Goal: Task Accomplishment & Management: Complete application form

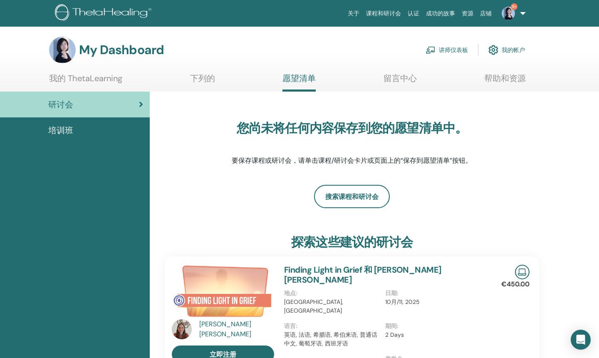
click at [382, 49] on link "讲师仪表板" at bounding box center [447, 50] width 42 height 18
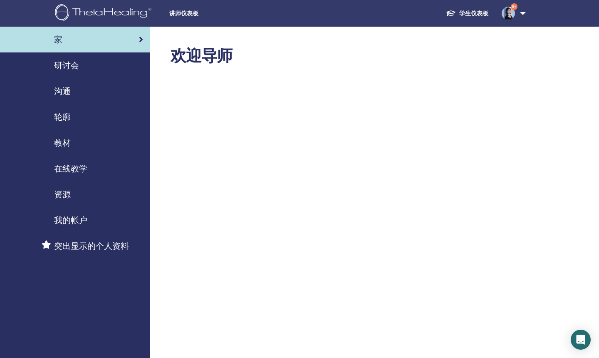
click at [75, 73] on link "研讨会" at bounding box center [75, 65] width 150 height 26
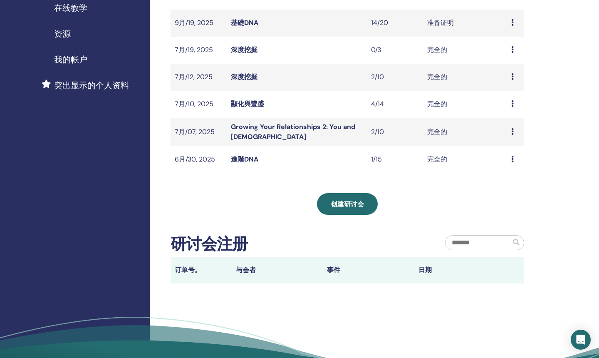
scroll to position [161, 0]
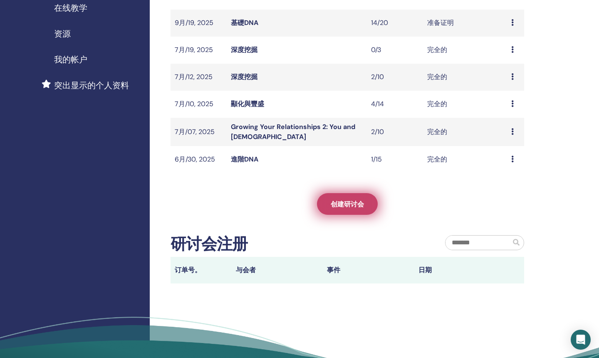
click at [335, 209] on link "创建研讨会" at bounding box center [347, 204] width 61 height 22
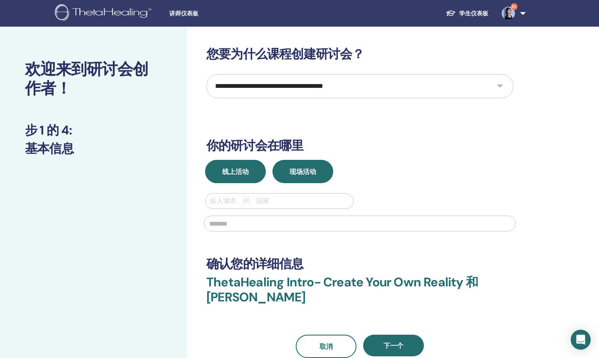
click at [251, 167] on button "线上活动" at bounding box center [235, 171] width 61 height 23
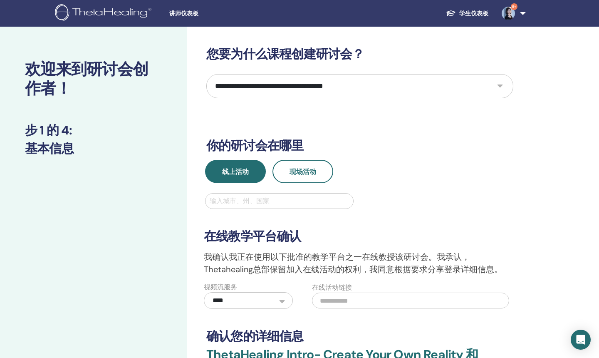
click at [261, 198] on div at bounding box center [279, 201] width 139 height 12
type input "**"
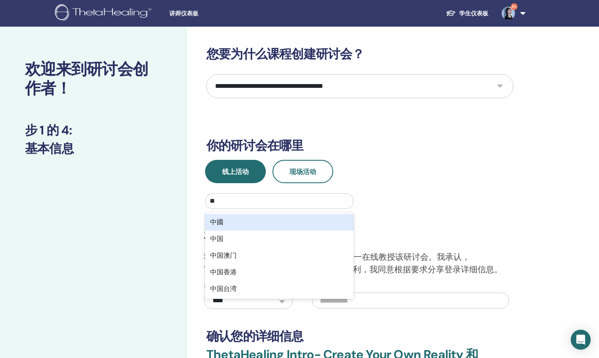
click at [248, 225] on div "中國" at bounding box center [279, 222] width 149 height 17
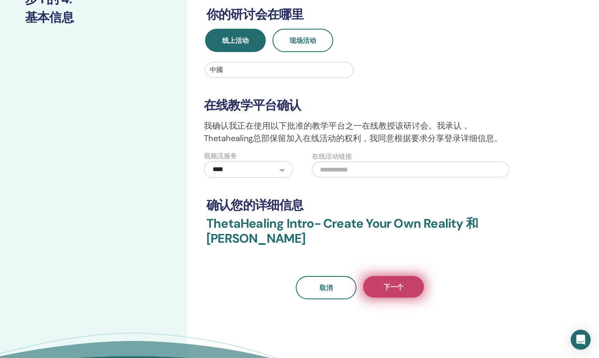
click at [401, 284] on span "下一个" at bounding box center [394, 286] width 20 height 9
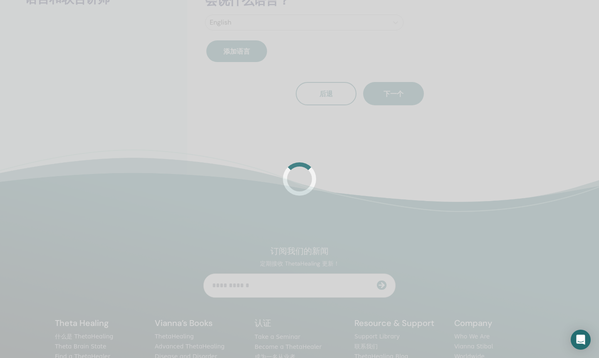
scroll to position [112, 0]
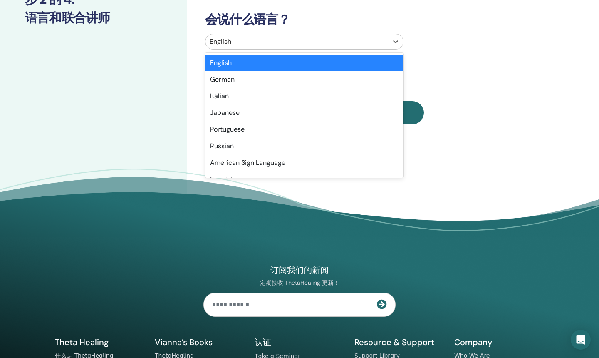
click at [307, 40] on div at bounding box center [297, 42] width 174 height 12
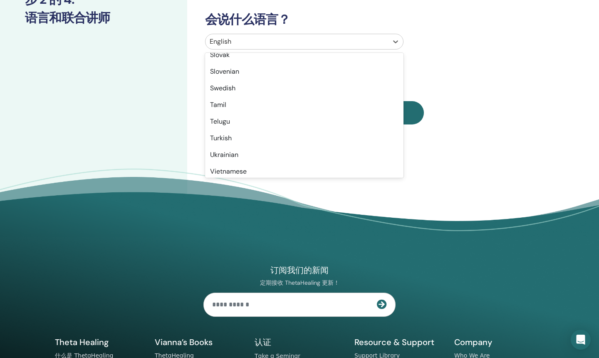
scroll to position [661, 0]
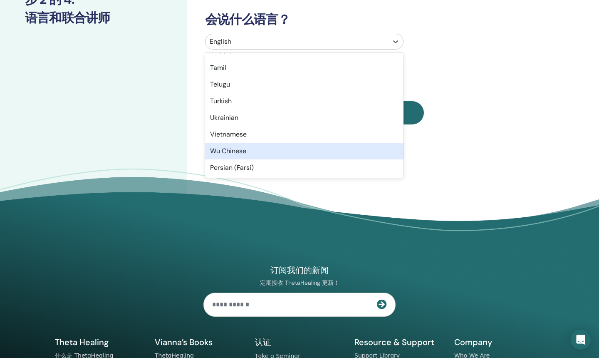
click at [246, 149] on div "Wu Chinese" at bounding box center [304, 151] width 198 height 17
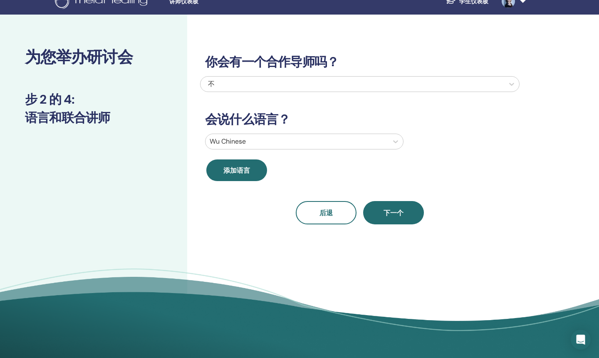
scroll to position [0, 0]
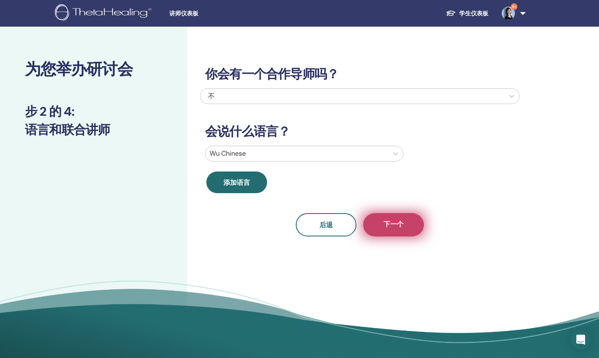
click at [403, 222] on span "下一个" at bounding box center [394, 225] width 20 height 10
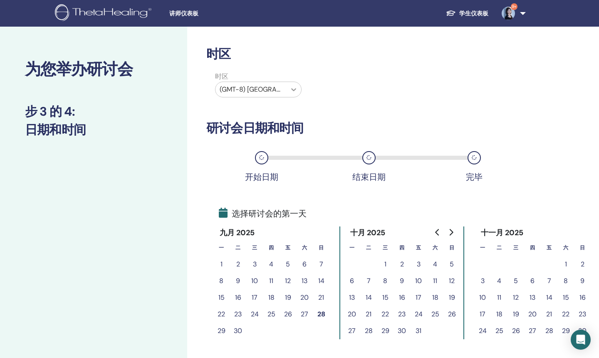
click at [292, 91] on icon at bounding box center [294, 89] width 8 height 8
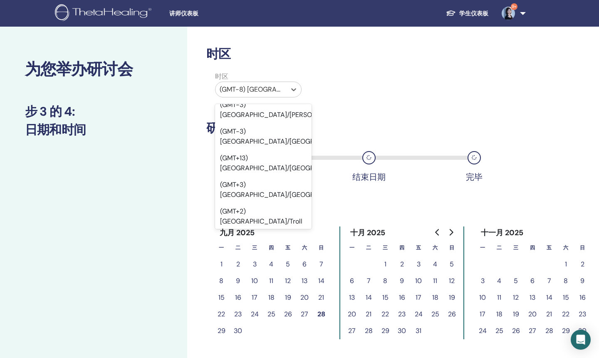
scroll to position [6866, 0]
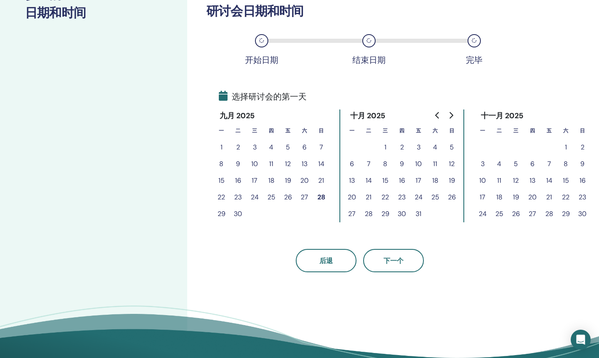
scroll to position [117, 0]
click at [322, 195] on button "28" at bounding box center [321, 196] width 17 height 17
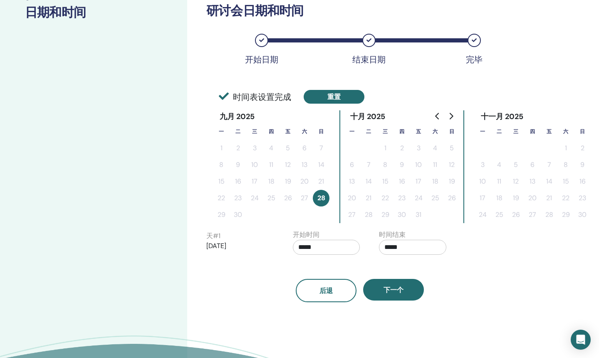
click at [335, 96] on button "重置" at bounding box center [334, 97] width 61 height 14
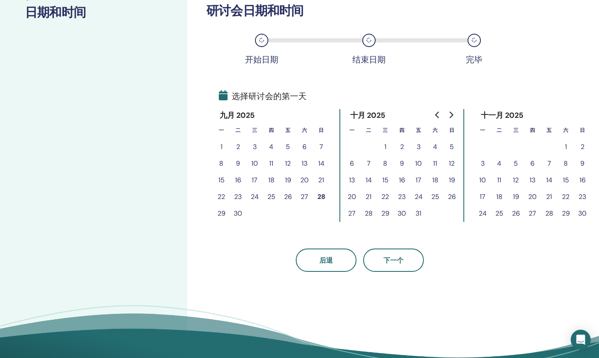
click at [239, 215] on button "30" at bounding box center [238, 213] width 17 height 17
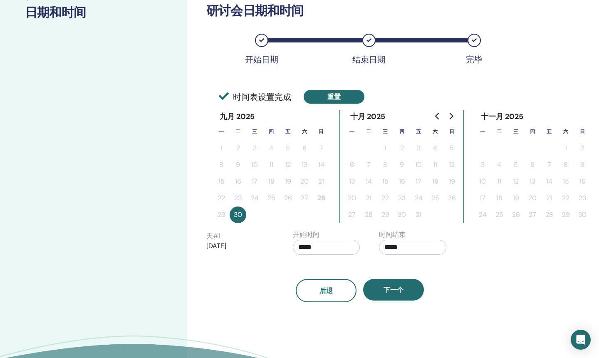
click at [338, 97] on button "重置" at bounding box center [334, 97] width 61 height 14
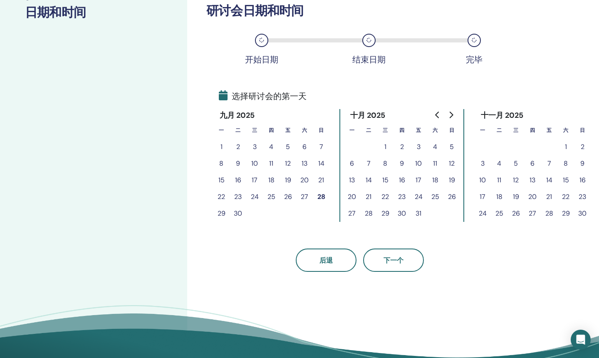
click at [319, 194] on button "28" at bounding box center [321, 196] width 17 height 17
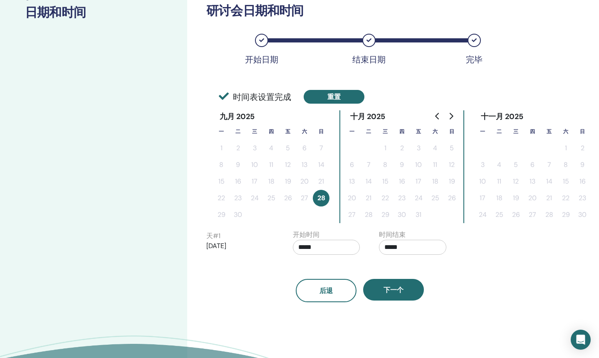
click at [354, 93] on button "重置" at bounding box center [334, 97] width 61 height 14
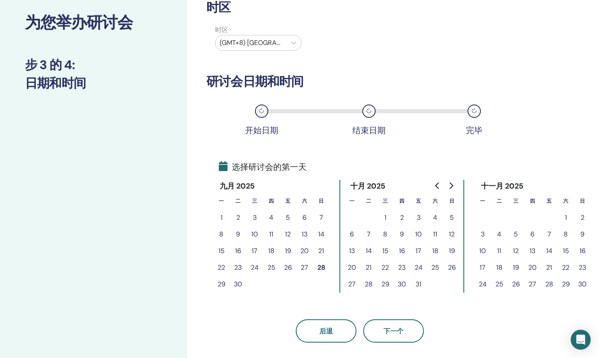
scroll to position [0, 0]
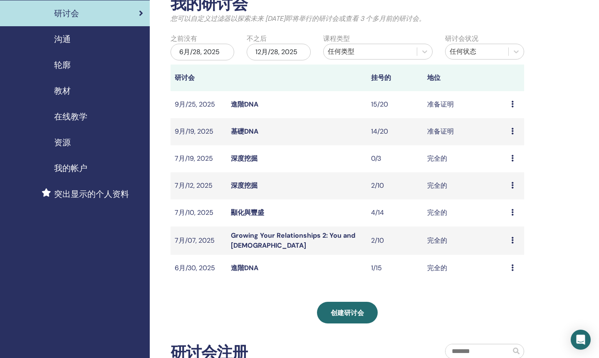
scroll to position [53, 0]
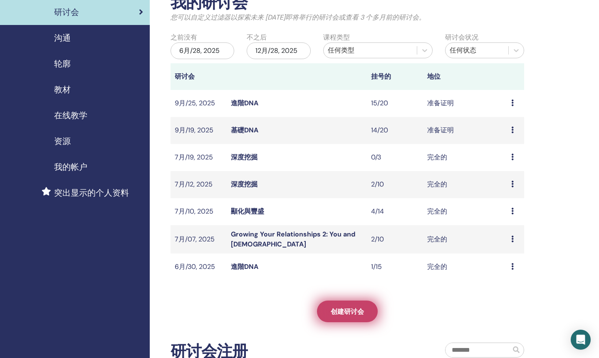
click at [359, 307] on span "创建研讨会" at bounding box center [347, 311] width 33 height 9
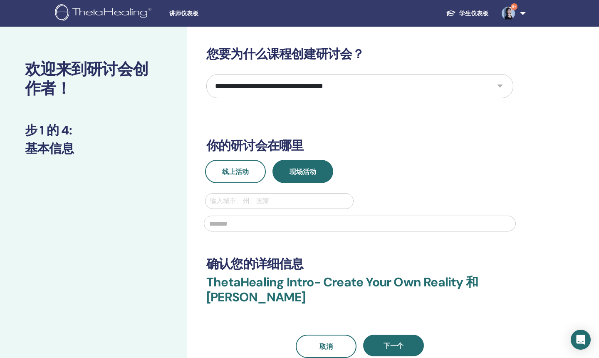
click at [415, 90] on select "**********" at bounding box center [359, 86] width 307 height 24
select select "**"
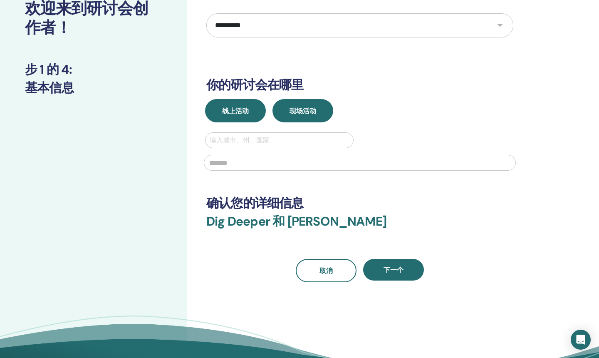
scroll to position [62, 0]
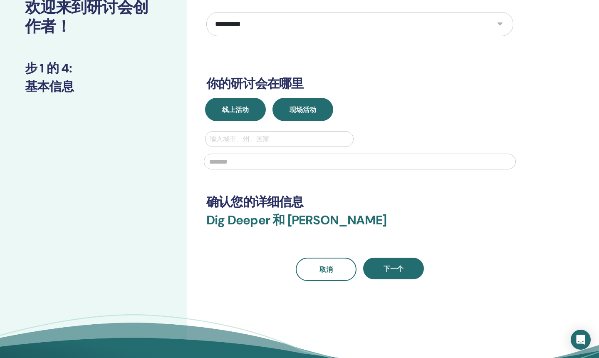
click at [238, 114] on span "线上活动" at bounding box center [235, 109] width 27 height 9
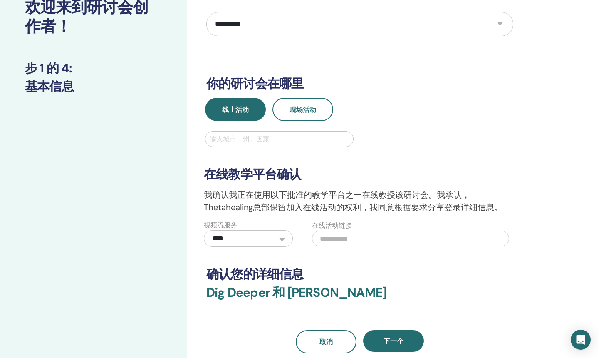
click at [241, 139] on div at bounding box center [279, 139] width 139 height 12
type input "**"
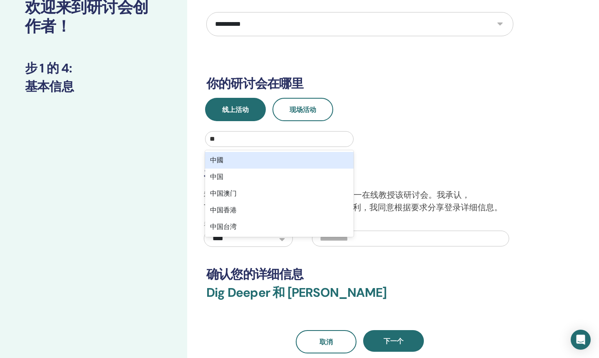
click at [240, 160] on div "中國" at bounding box center [279, 160] width 149 height 17
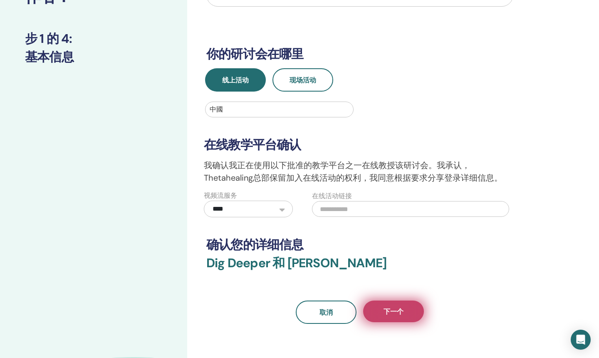
scroll to position [93, 0]
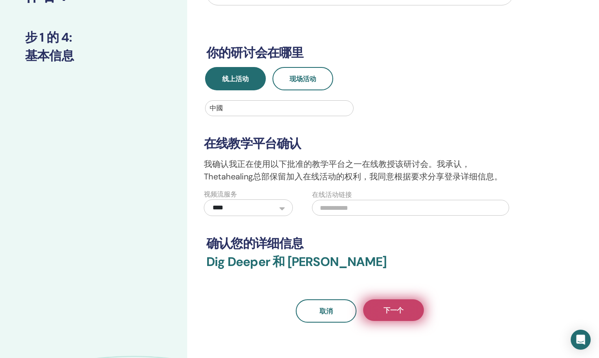
click at [395, 317] on button "下一个" at bounding box center [393, 310] width 61 height 22
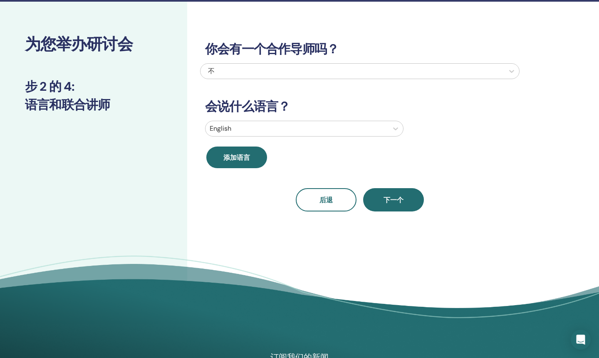
scroll to position [22, 0]
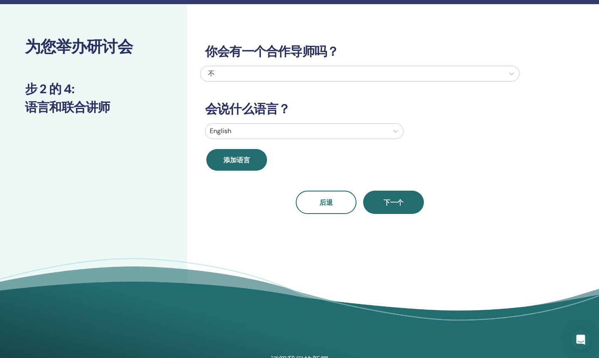
click at [295, 125] on div at bounding box center [297, 131] width 174 height 12
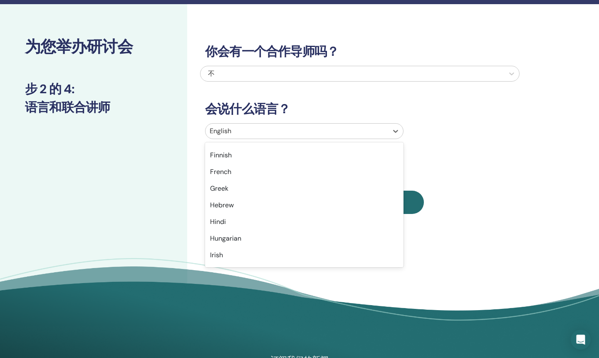
scroll to position [661, 0]
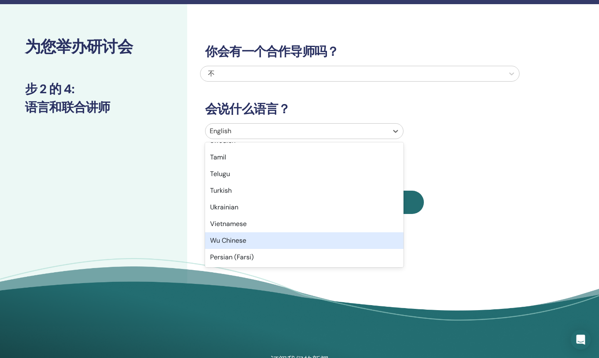
click at [244, 239] on div "Wu Chinese" at bounding box center [304, 240] width 198 height 17
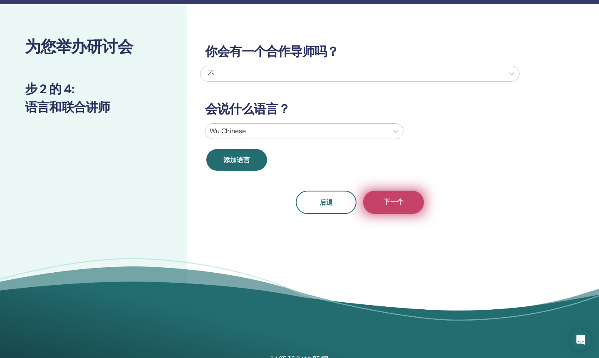
click at [391, 198] on span "下一个" at bounding box center [394, 202] width 20 height 10
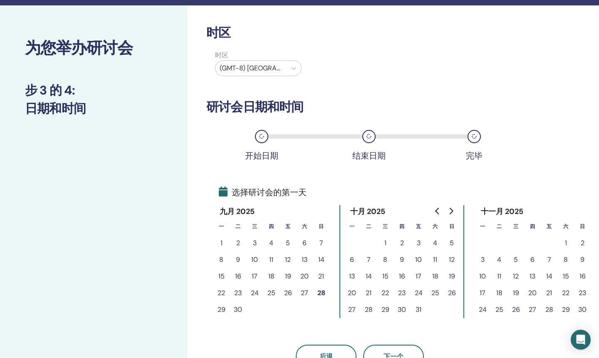
scroll to position [21, 0]
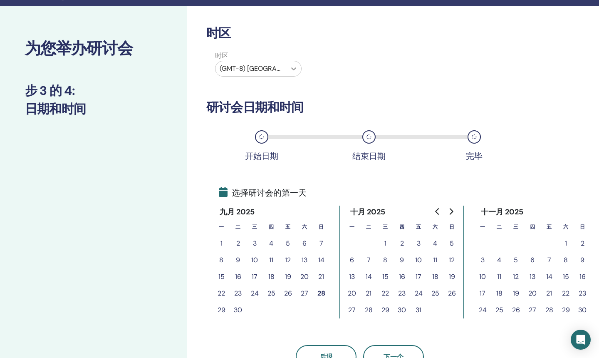
click at [297, 67] on icon at bounding box center [294, 68] width 8 height 8
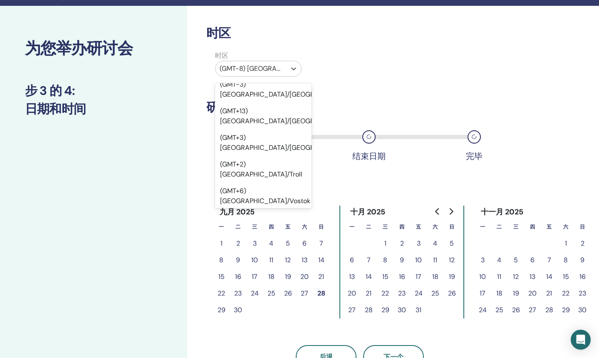
scroll to position [6896, 0]
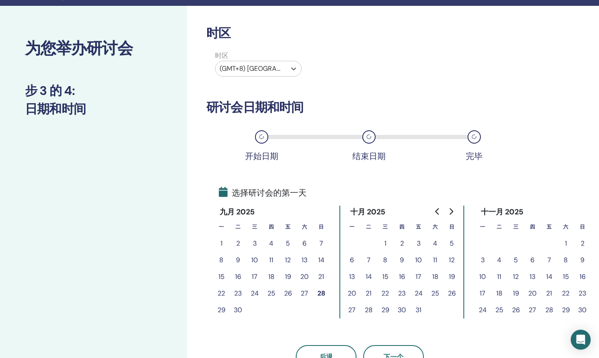
click at [238, 310] on button "30" at bounding box center [238, 310] width 17 height 17
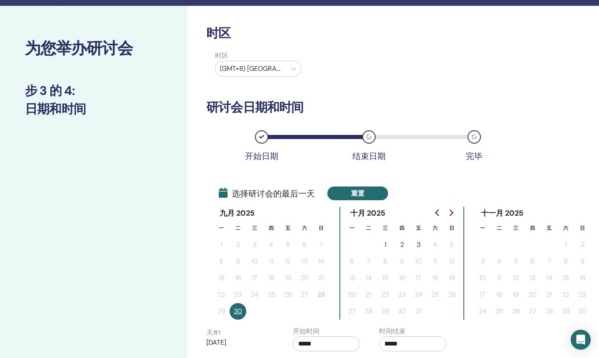
click at [364, 193] on button "重置" at bounding box center [357, 193] width 61 height 14
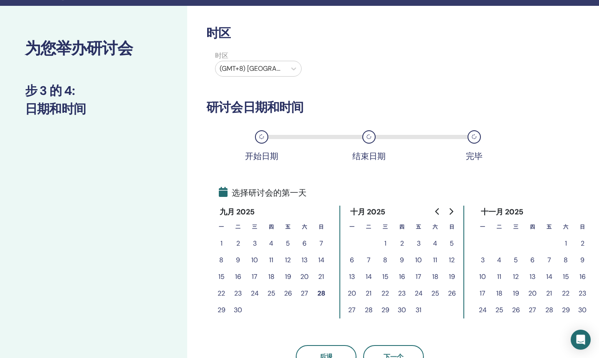
click at [322, 293] on button "28" at bounding box center [321, 293] width 17 height 17
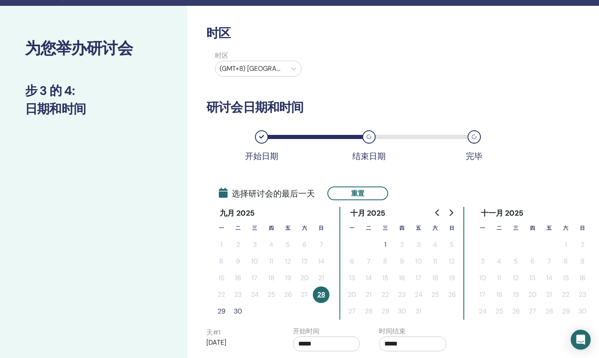
click at [238, 312] on button "30" at bounding box center [238, 311] width 17 height 17
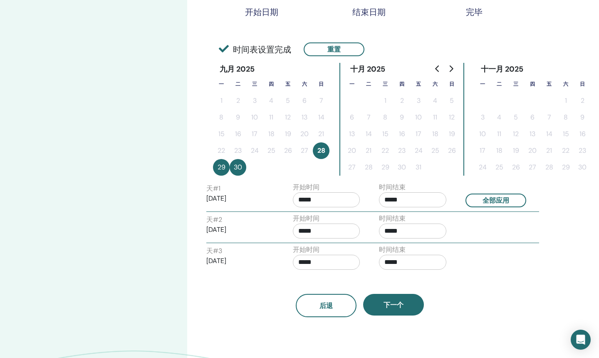
scroll to position [166, 0]
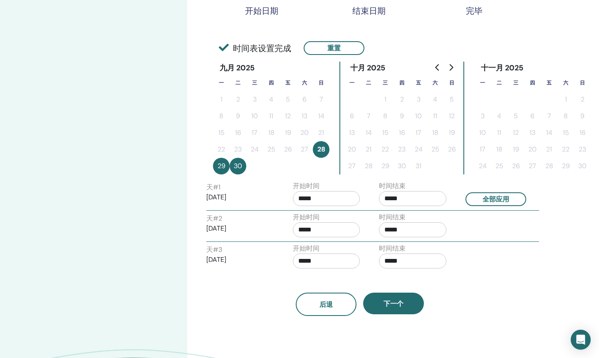
click at [312, 198] on input "*****" at bounding box center [326, 198] width 67 height 15
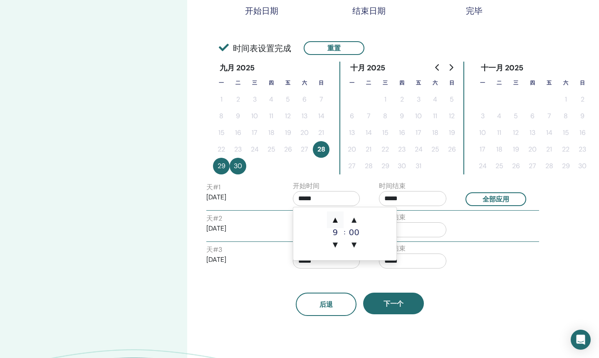
click at [334, 219] on span "▲" at bounding box center [335, 219] width 17 height 17
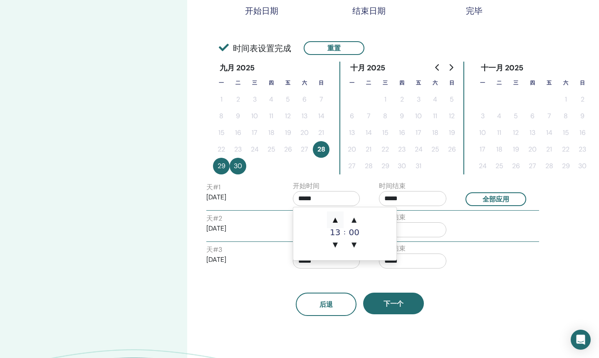
type input "*****"
click at [334, 219] on span "▲" at bounding box center [335, 219] width 17 height 17
click at [355, 221] on span "▲" at bounding box center [354, 219] width 17 height 17
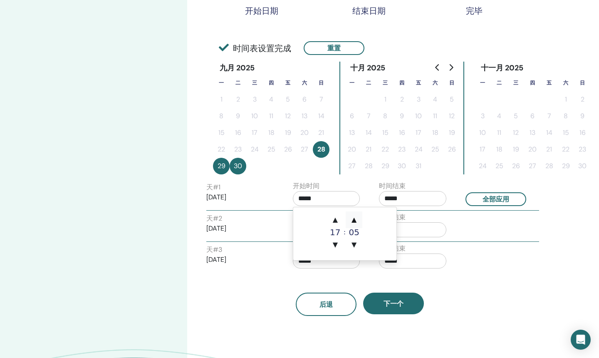
click at [355, 221] on span "▲" at bounding box center [354, 219] width 17 height 17
click at [356, 245] on span "▼" at bounding box center [354, 244] width 17 height 17
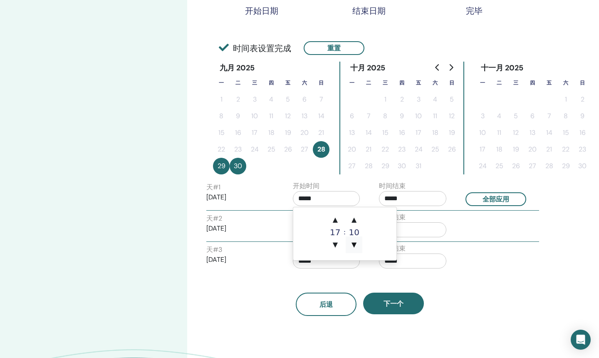
click at [356, 245] on span "▼" at bounding box center [354, 244] width 17 height 17
click at [393, 200] on input "*****" at bounding box center [412, 198] width 67 height 15
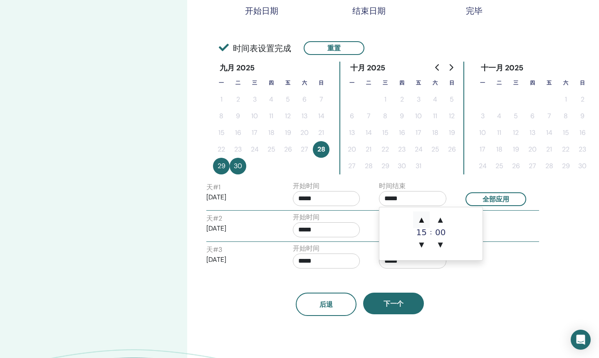
click at [418, 215] on span "▲" at bounding box center [421, 219] width 17 height 17
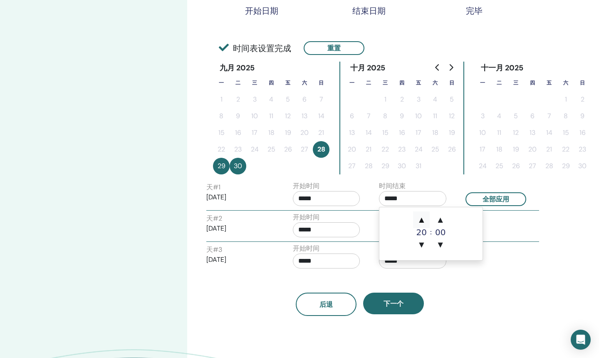
click at [418, 215] on span "▲" at bounding box center [421, 219] width 17 height 17
click at [439, 218] on span "▲" at bounding box center [440, 219] width 17 height 17
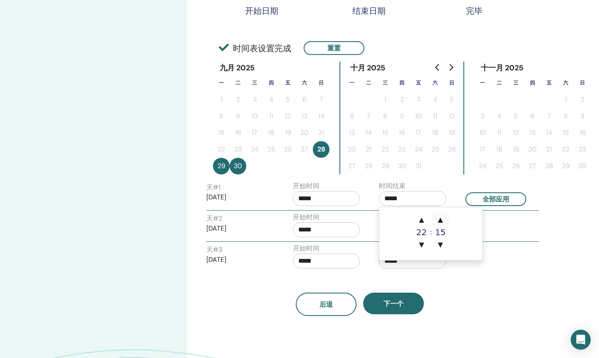
click at [439, 218] on span "▲" at bounding box center [440, 219] width 17 height 17
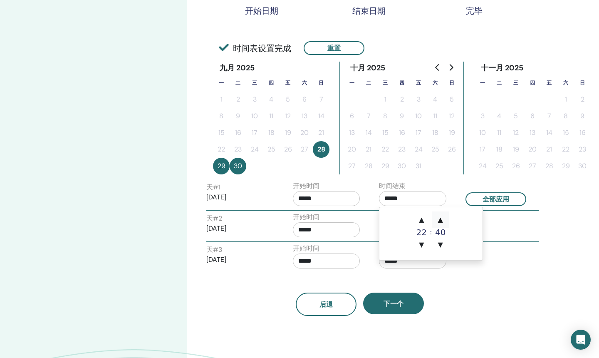
click at [439, 218] on span "▲" at bounding box center [440, 219] width 17 height 17
type input "*****"
click at [320, 203] on input "*****" at bounding box center [326, 198] width 67 height 15
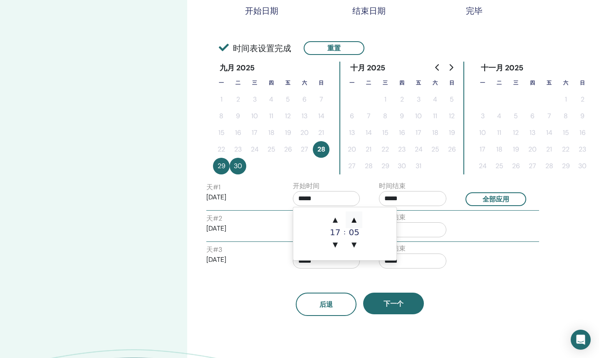
click at [356, 220] on span "▲" at bounding box center [354, 219] width 17 height 17
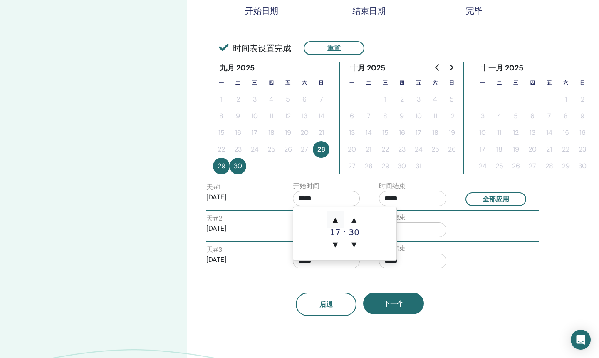
click at [334, 220] on span "▲" at bounding box center [335, 219] width 17 height 17
type input "*****"
click at [506, 201] on button "全部应用" at bounding box center [496, 199] width 61 height 14
type input "*****"
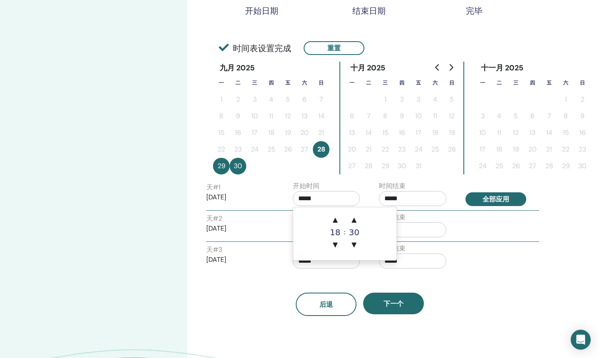
type input "*****"
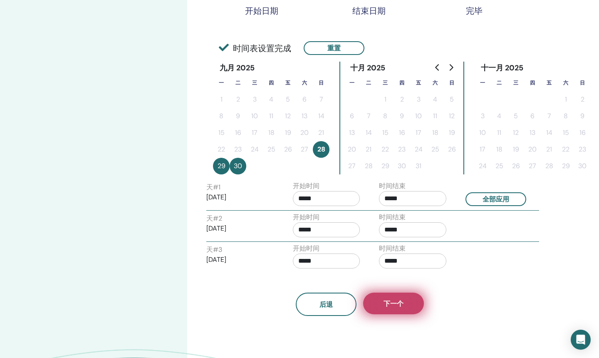
click at [411, 305] on button "下一个" at bounding box center [393, 303] width 61 height 22
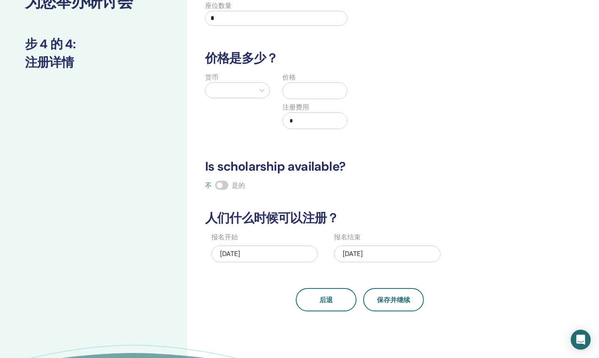
scroll to position [0, 0]
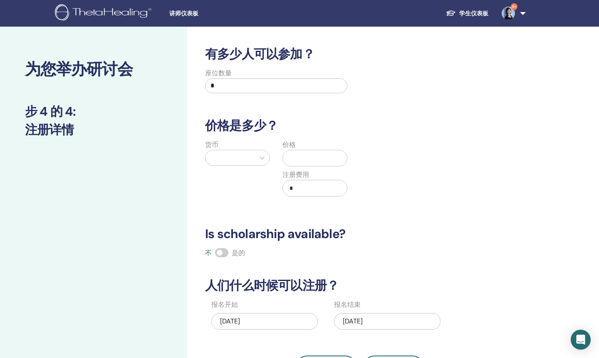
click at [269, 90] on input "*" at bounding box center [276, 85] width 142 height 15
type input "**"
click at [262, 156] on icon at bounding box center [262, 158] width 8 height 8
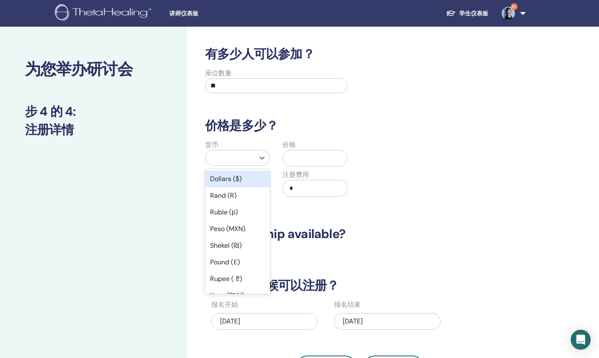
click at [244, 180] on div "Dollars ($)" at bounding box center [237, 179] width 65 height 17
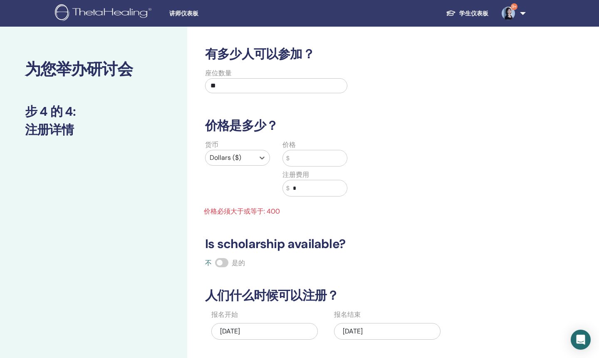
click at [307, 158] on input "text" at bounding box center [318, 158] width 57 height 16
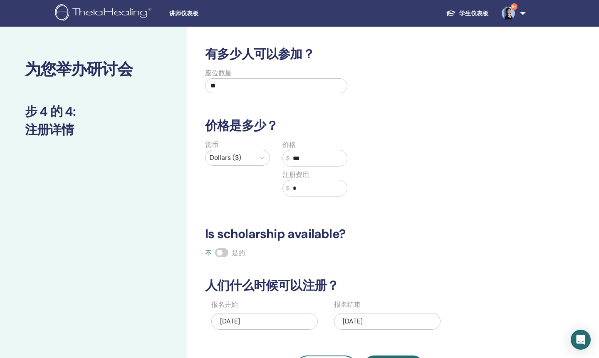
type input "***"
click at [304, 188] on input "*" at bounding box center [318, 188] width 57 height 16
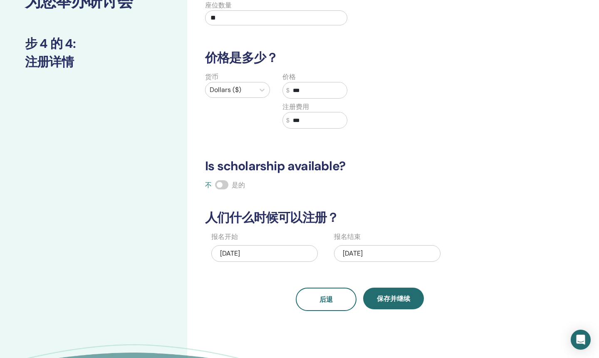
scroll to position [69, 0]
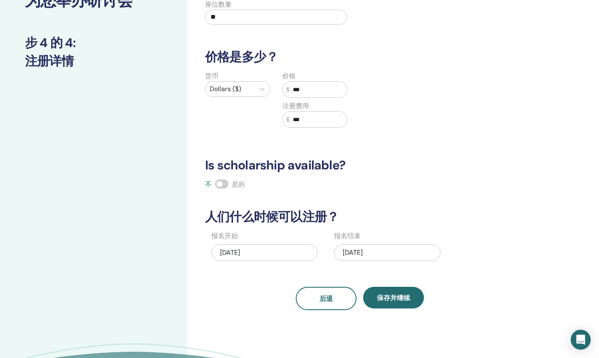
type input "***"
click at [394, 252] on div "[DATE]" at bounding box center [387, 252] width 107 height 17
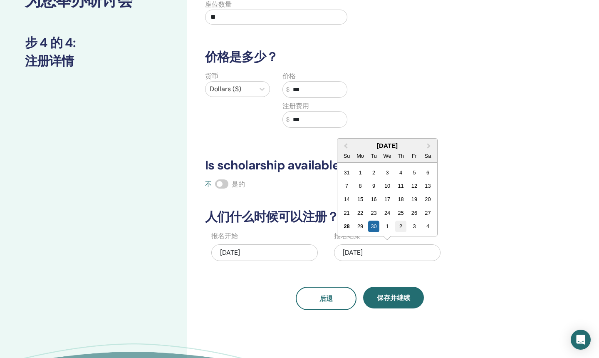
click at [398, 226] on div "2" at bounding box center [400, 225] width 11 height 11
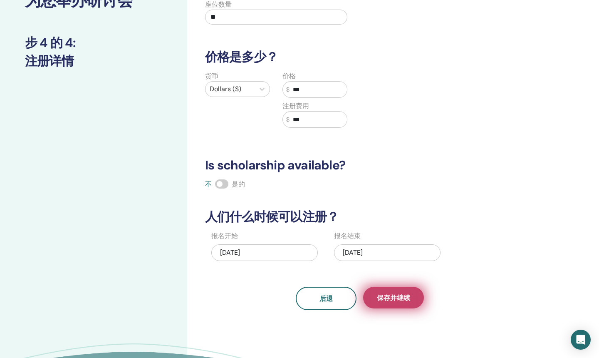
click at [395, 296] on span "保存并继续" at bounding box center [393, 297] width 33 height 9
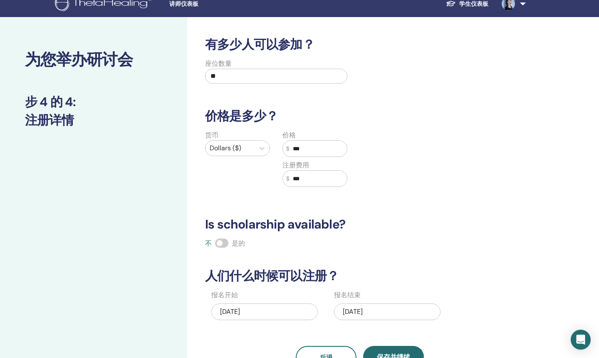
scroll to position [0, 0]
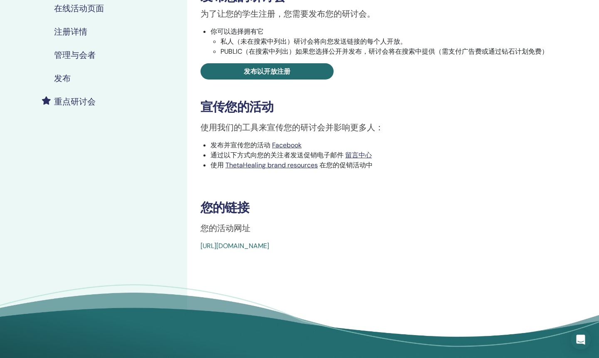
scroll to position [148, 0]
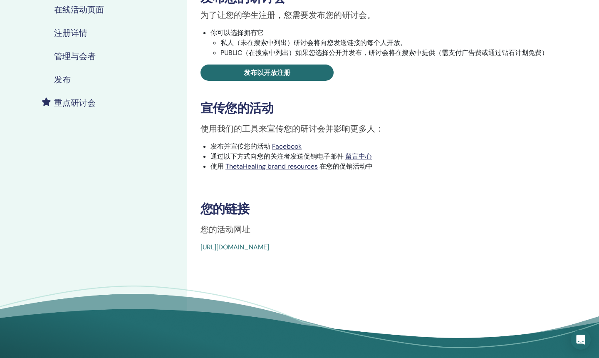
drag, startPoint x: 201, startPoint y: 228, endPoint x: 397, endPoint y: 246, distance: 196.7
click at [397, 246] on div "Dig Deeper 事件类型 Online 事件状态 未发表 注册 0/20 发布您的研讨会 为了让您的学生注册，您需要发布您的研讨会。 你可以选择拥有它 …" at bounding box center [386, 75] width 389 height 353
copy div "您的活动网址 [URL][DOMAIN_NAME]"
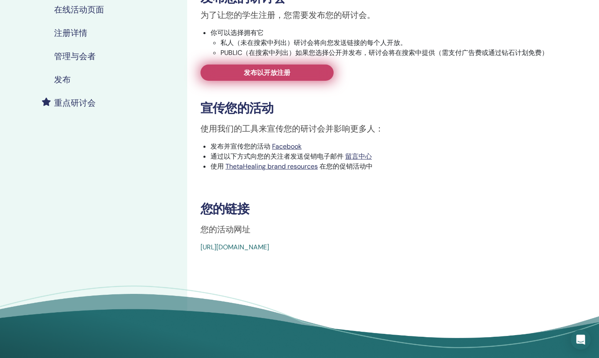
click at [275, 77] on link "发布以开放注册" at bounding box center [267, 72] width 133 height 16
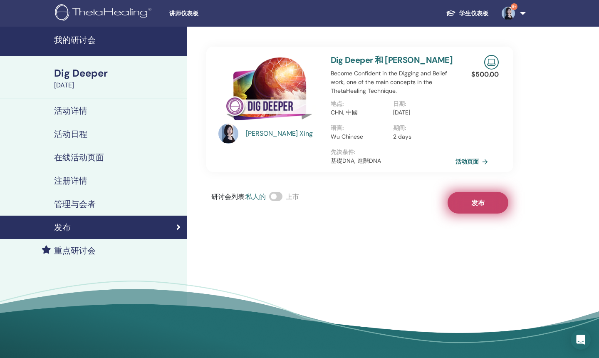
click at [483, 200] on span "发布" at bounding box center [477, 202] width 13 height 9
